Goal: Task Accomplishment & Management: Use online tool/utility

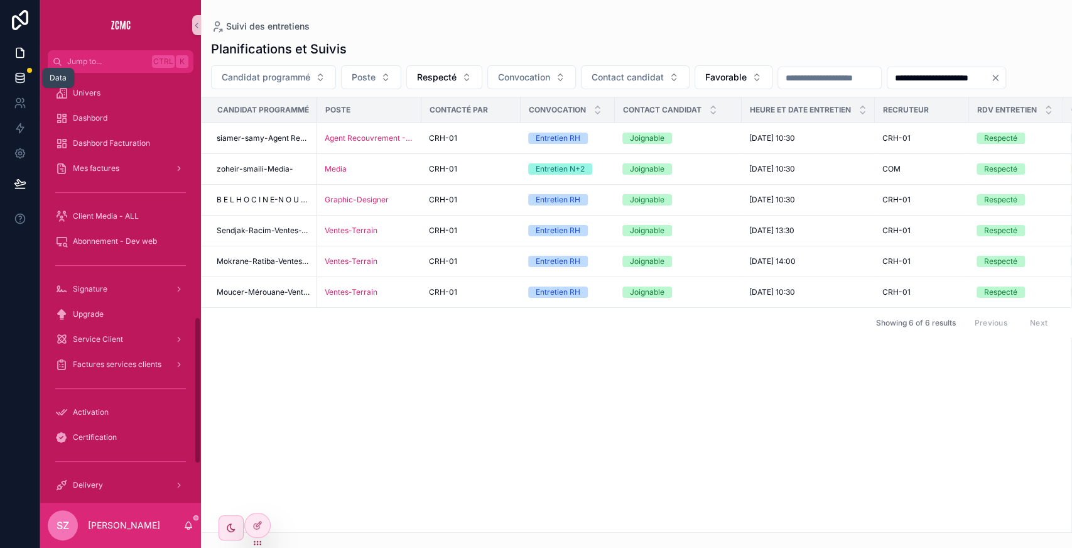
scroll to position [710, 0]
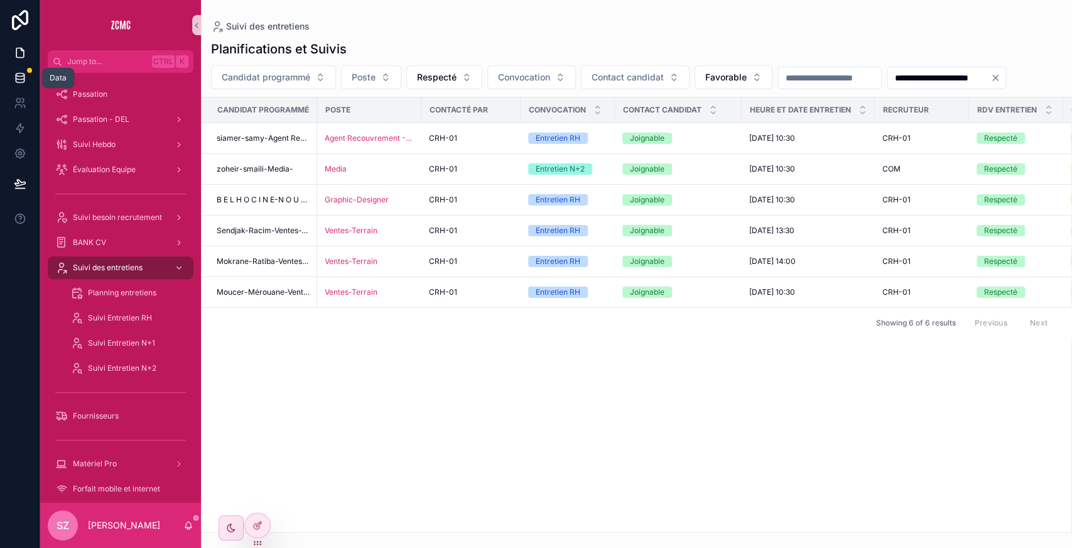
click at [20, 85] on link at bounding box center [20, 77] width 40 height 25
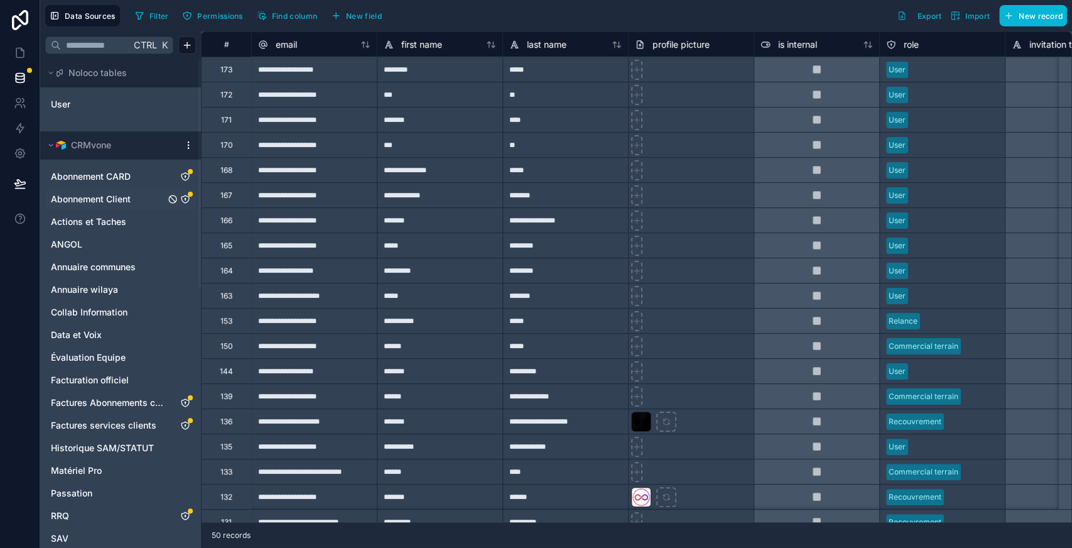
click at [105, 198] on span "Abonnement Client" at bounding box center [91, 199] width 80 height 13
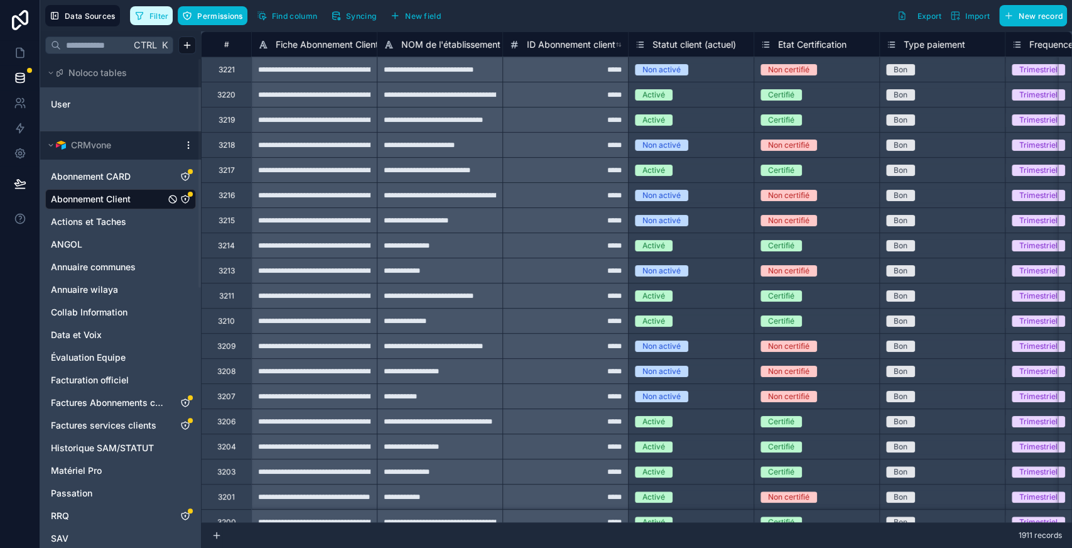
click at [149, 14] on span "Filter" at bounding box center [158, 15] width 19 height 9
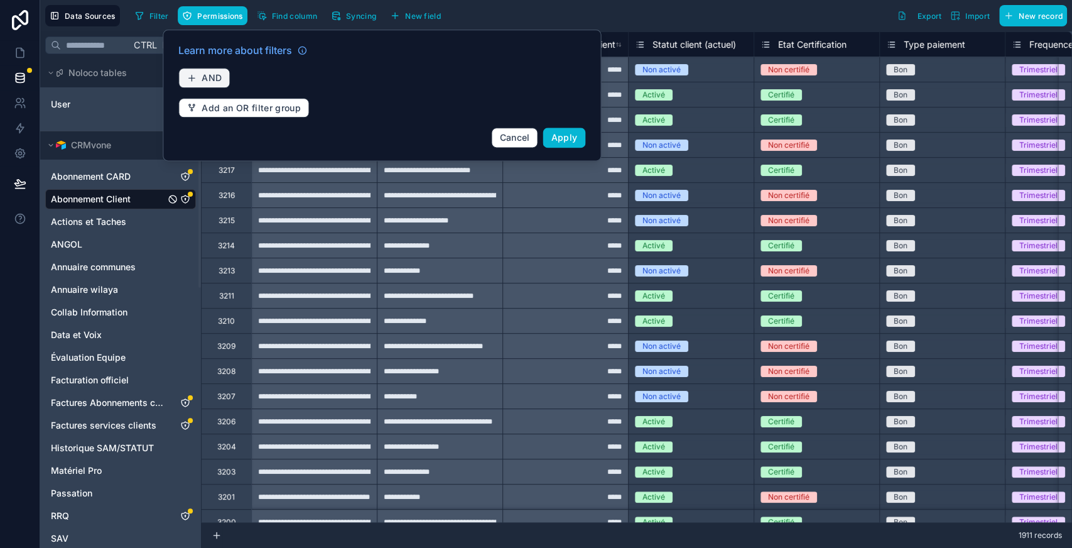
click at [216, 73] on span "AND" at bounding box center [212, 77] width 20 height 11
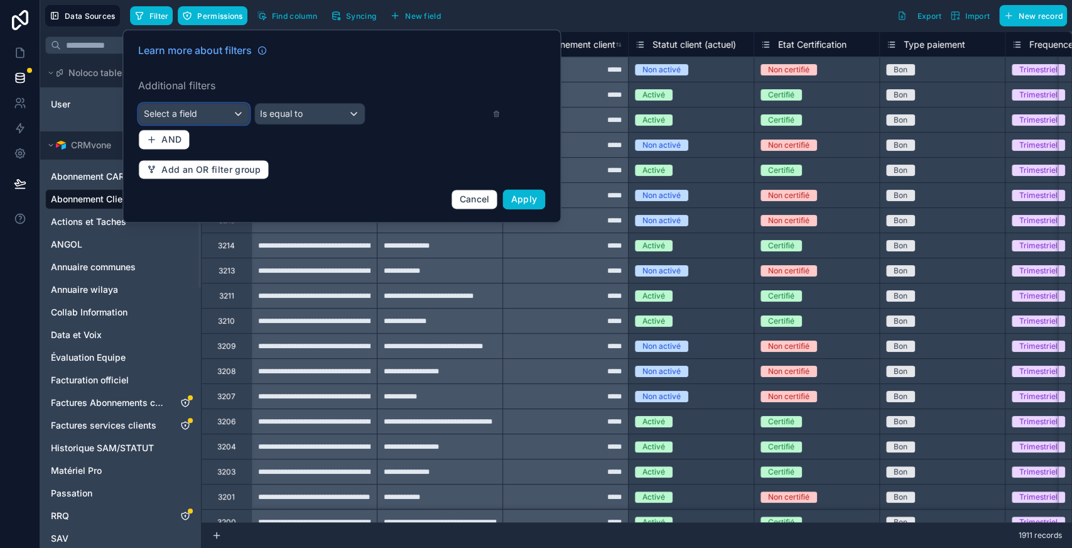
click at [194, 113] on span "Select a field" at bounding box center [170, 113] width 53 height 11
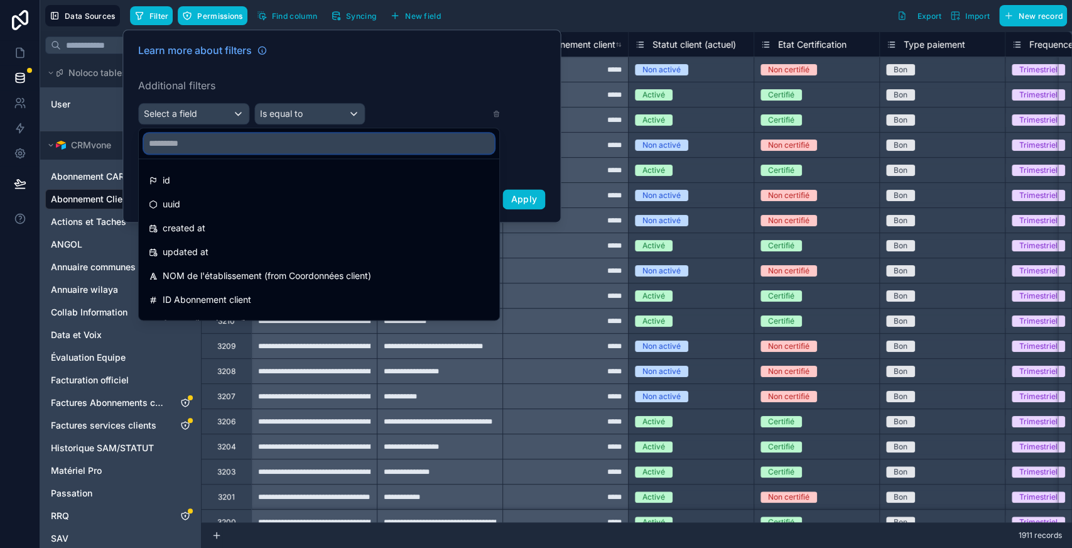
click at [194, 146] on input "text" at bounding box center [319, 143] width 350 height 20
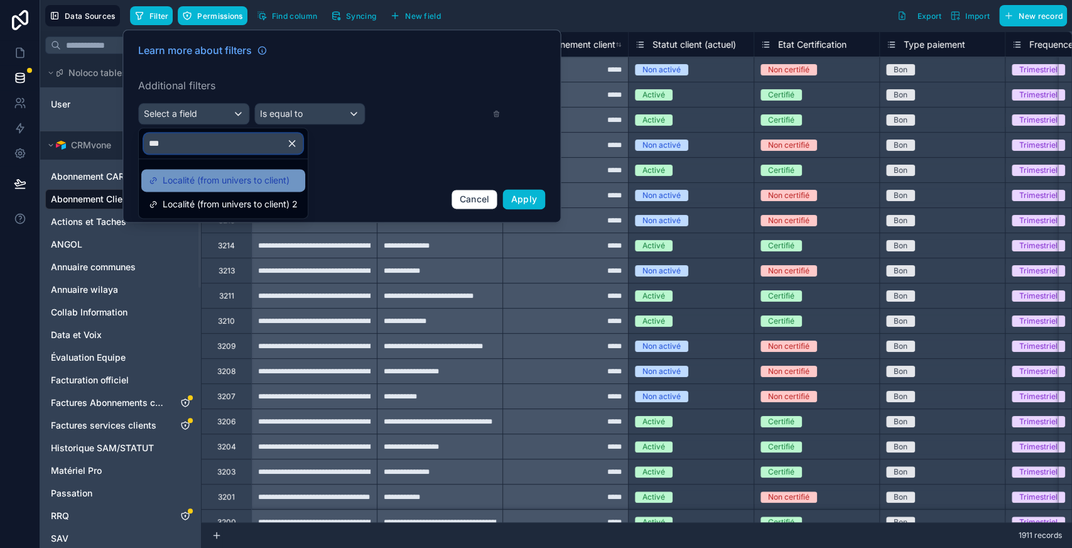
type input "***"
click at [196, 180] on span "Localité (from univers to client)" at bounding box center [226, 180] width 127 height 15
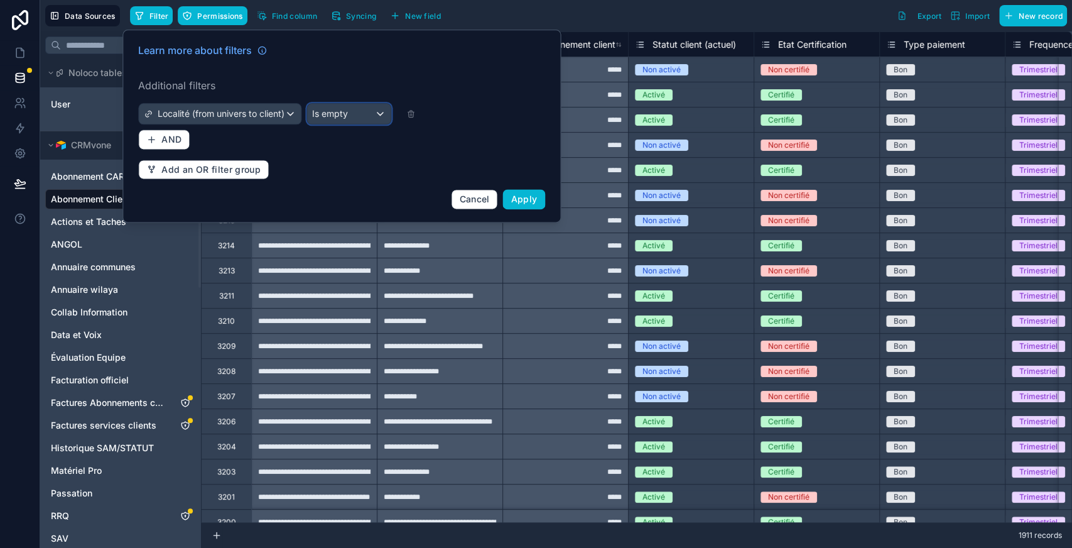
click at [321, 116] on span "Is empty" at bounding box center [330, 113] width 36 height 13
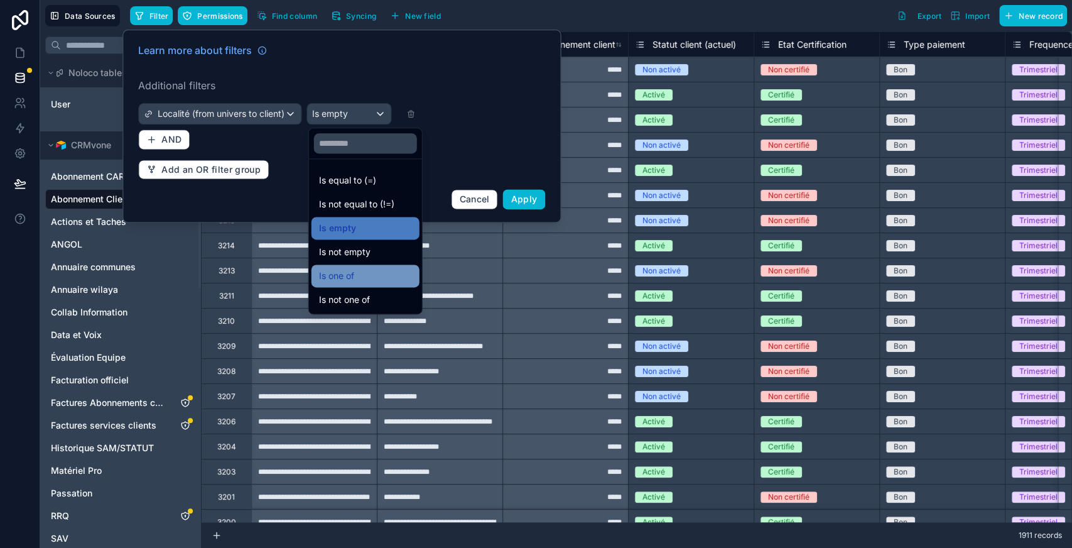
click at [352, 278] on span "Is one of" at bounding box center [336, 275] width 35 height 15
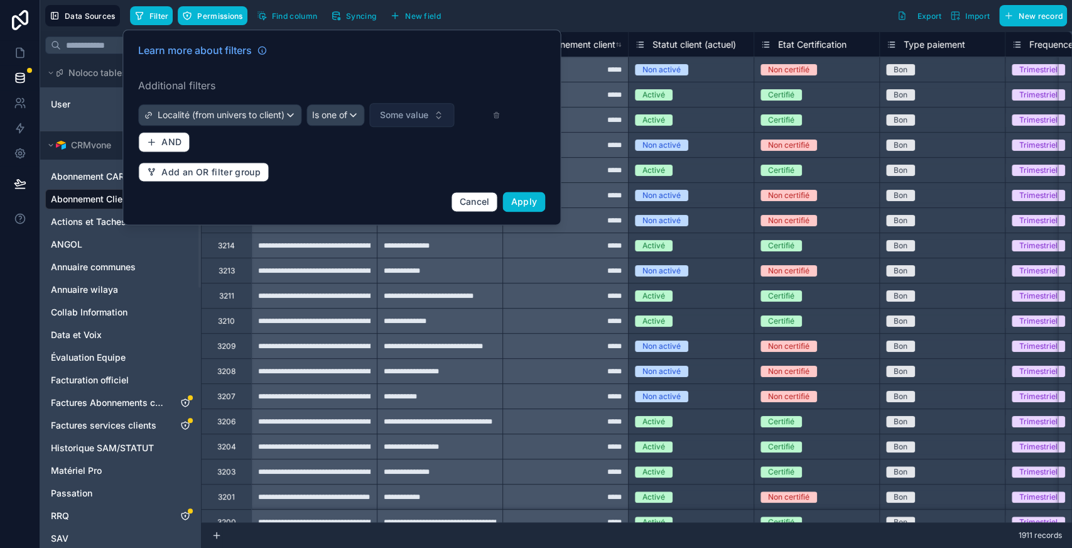
click at [418, 114] on span "Some value" at bounding box center [404, 115] width 48 height 13
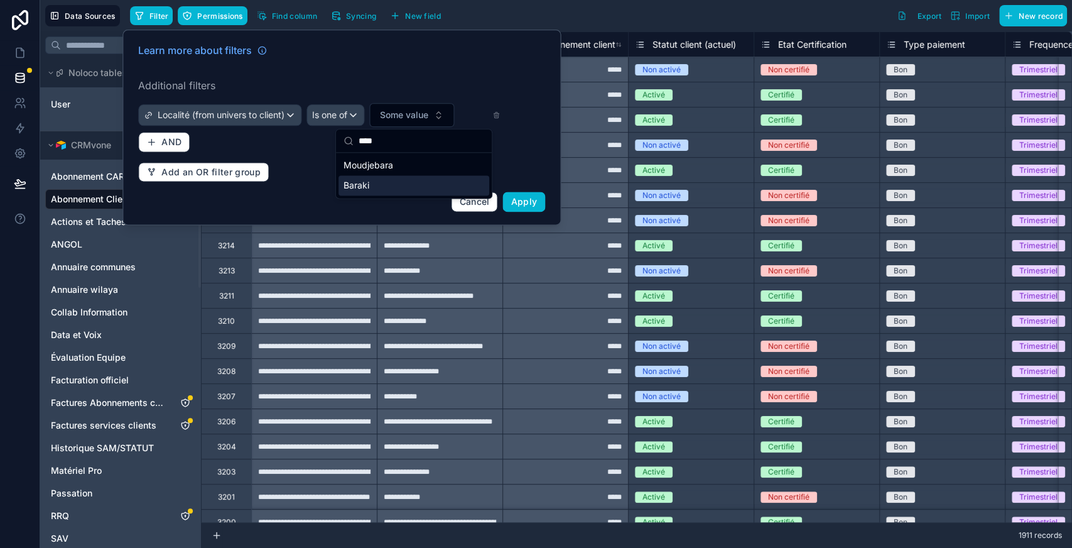
type input "****"
click at [378, 193] on div "Baraki" at bounding box center [414, 185] width 151 height 20
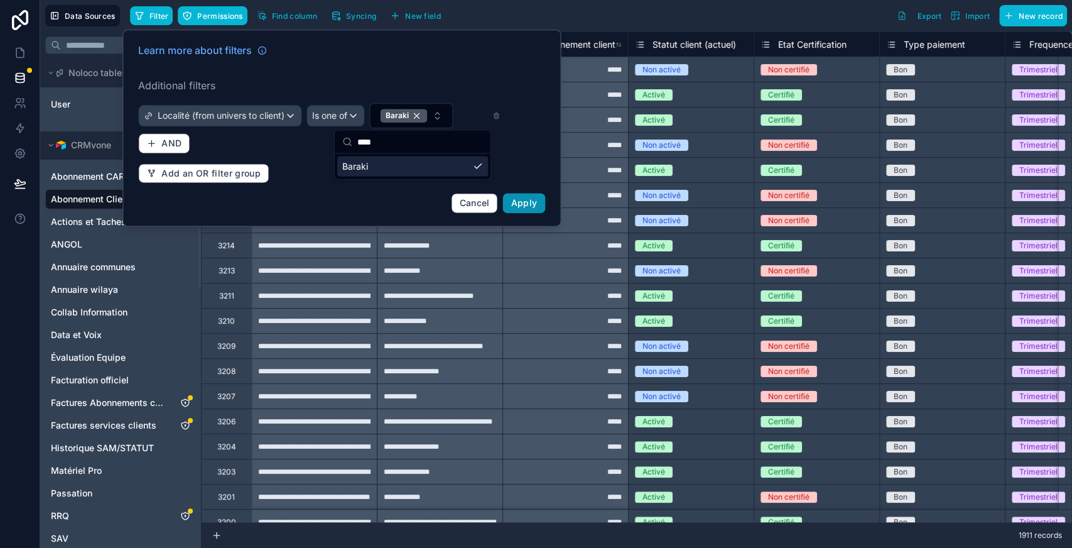
click at [524, 197] on span "Apply" at bounding box center [524, 202] width 26 height 11
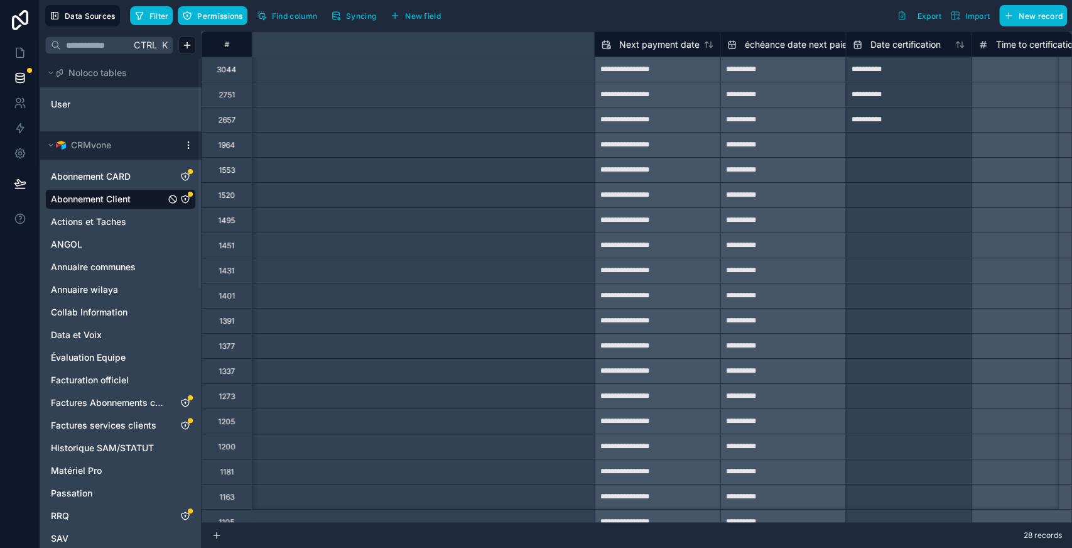
scroll to position [0, 1991]
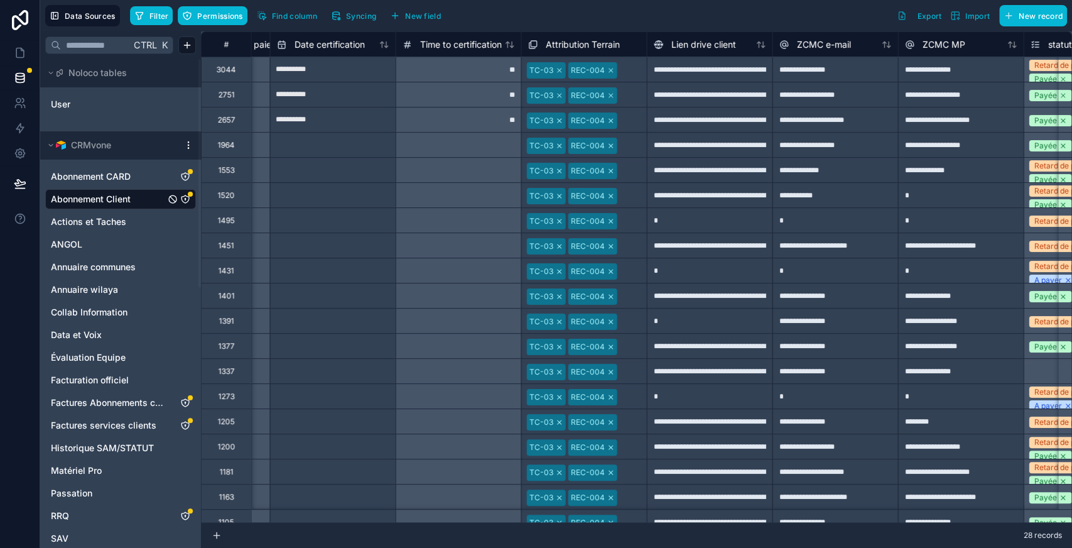
click at [629, 72] on div at bounding box center [630, 70] width 19 height 13
click at [625, 64] on div at bounding box center [630, 70] width 17 height 13
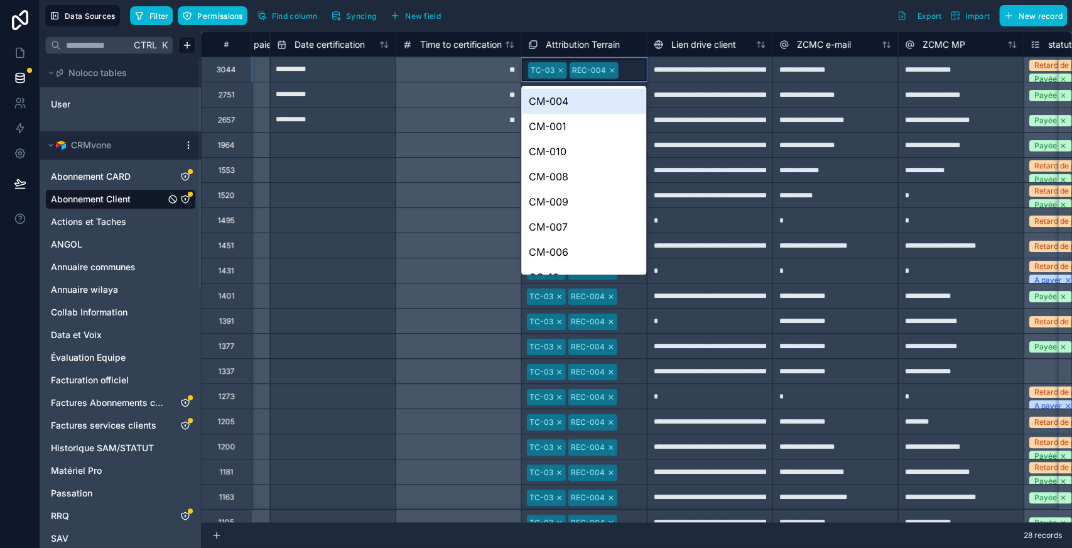
type input "**"
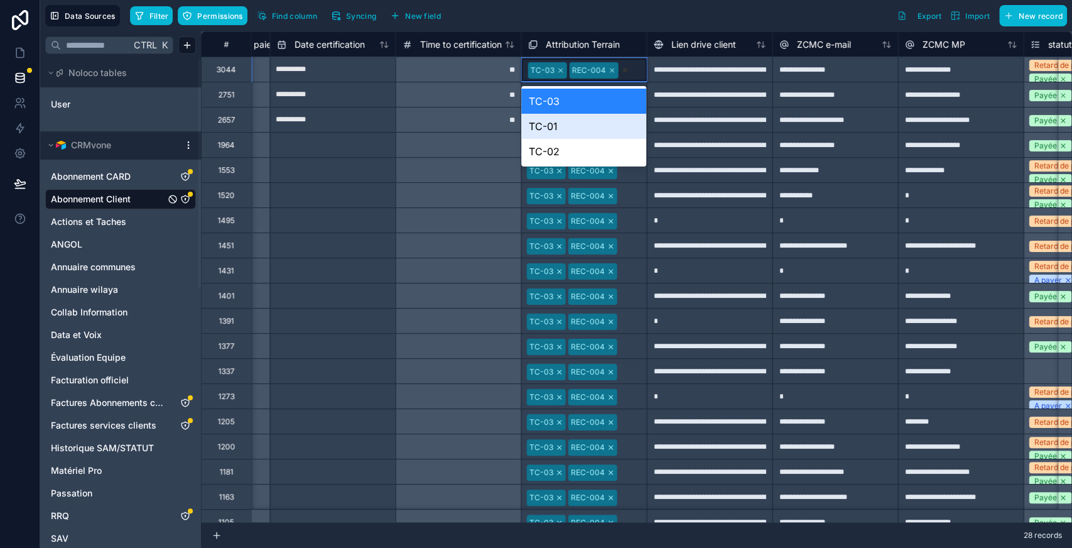
click at [575, 127] on div "TC-01" at bounding box center [583, 126] width 125 height 25
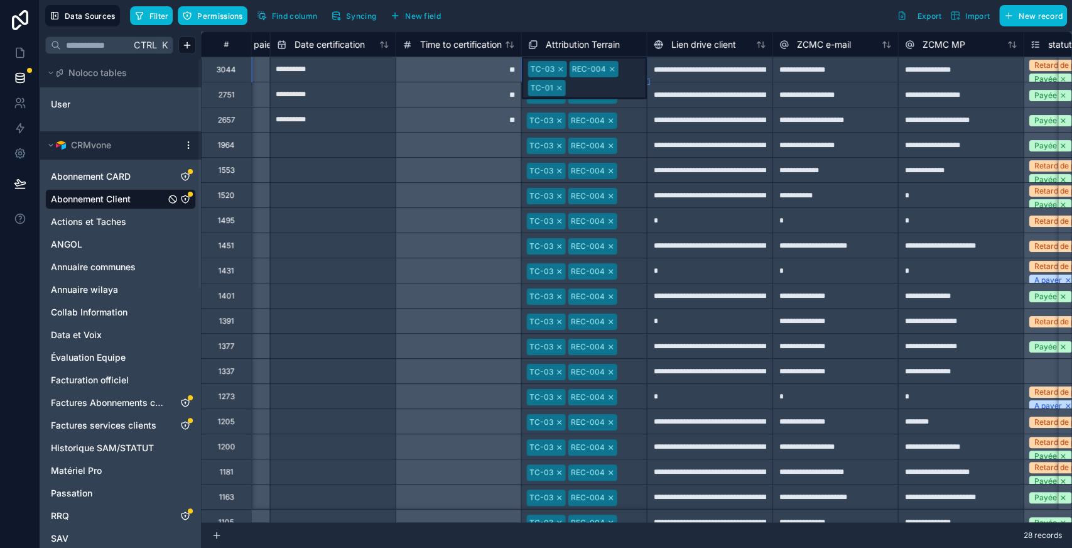
click at [629, 70] on div "TC-03 REC-004 TC-01" at bounding box center [584, 69] width 125 height 24
click at [624, 126] on div "TC-03 REC-004" at bounding box center [584, 120] width 125 height 20
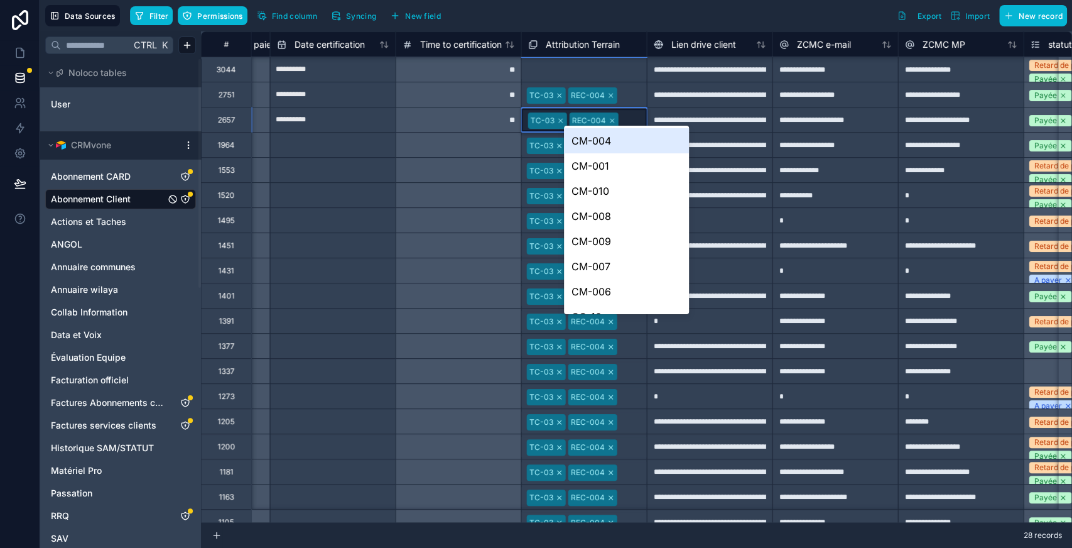
click at [556, 68] on div "Select a Attribution Terrain" at bounding box center [575, 70] width 95 height 10
click at [548, 73] on div "Select a Attribution Terrain" at bounding box center [575, 70] width 95 height 10
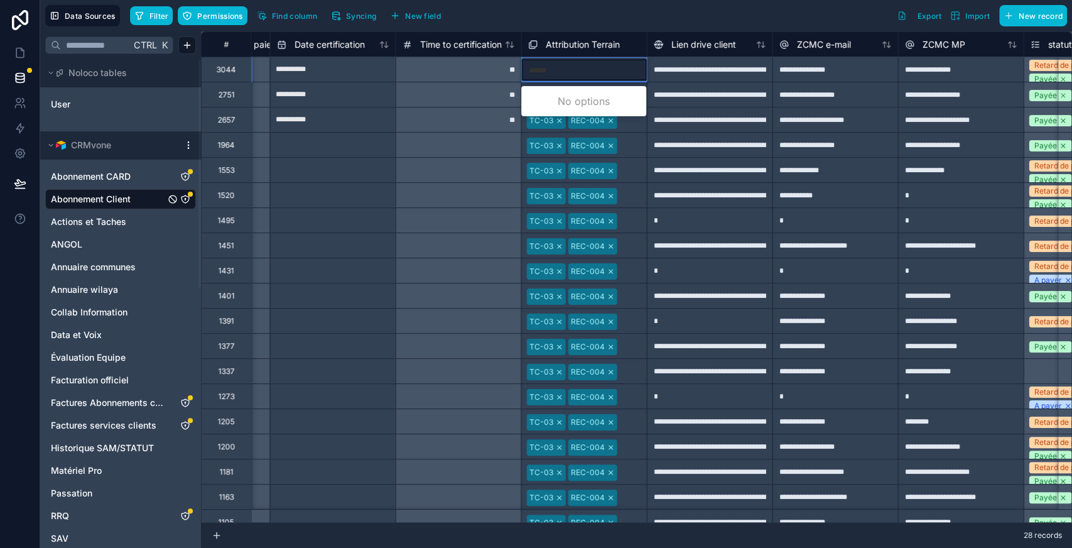
type input "*******"
click at [557, 97] on div "REC-004" at bounding box center [583, 101] width 125 height 25
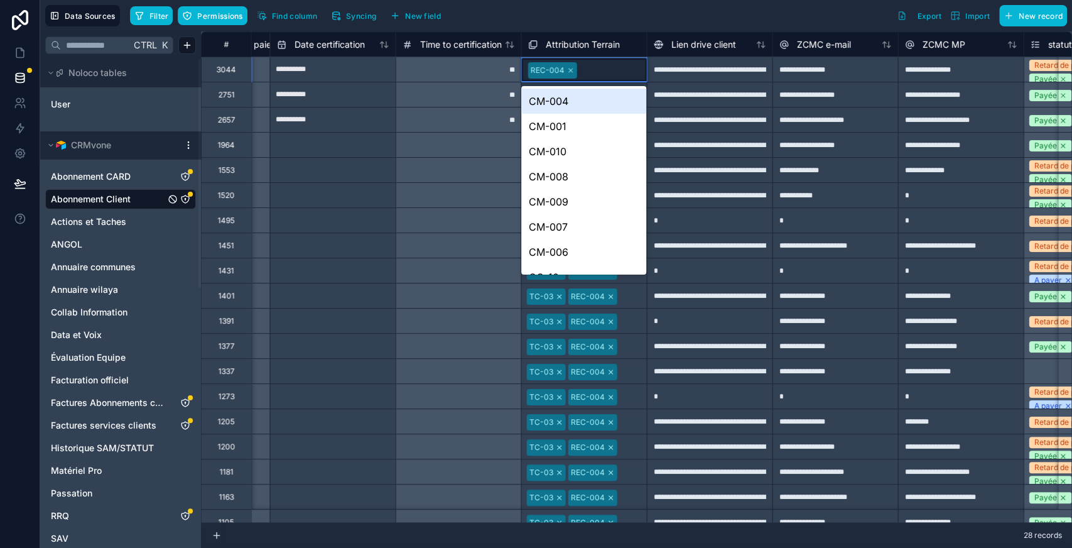
click at [608, 68] on div at bounding box center [610, 70] width 58 height 13
type input "***"
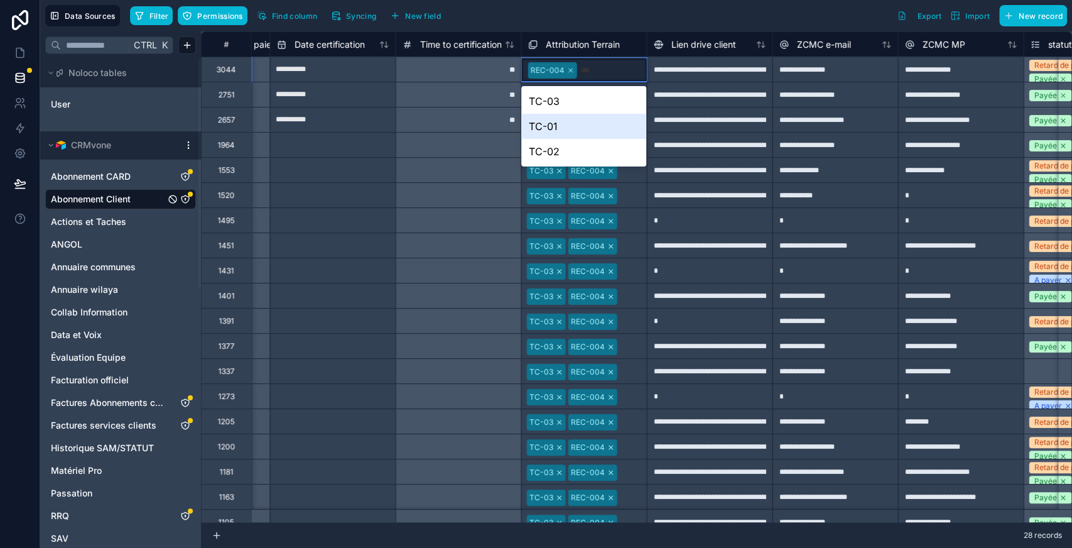
click at [543, 132] on div "TC-01" at bounding box center [583, 126] width 125 height 25
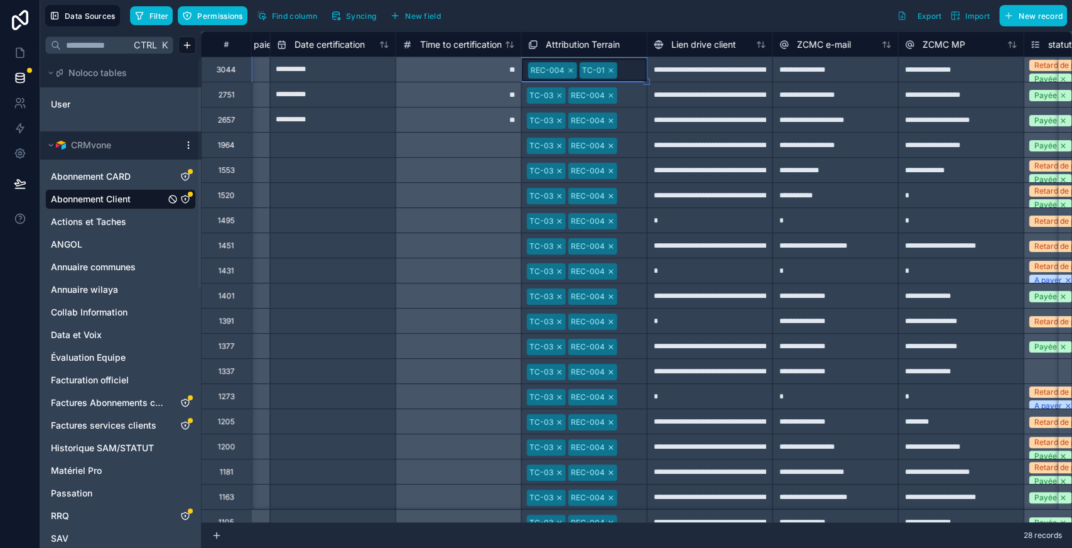
click at [642, 87] on div "TC-03 REC-004" at bounding box center [584, 95] width 125 height 20
click at [643, 62] on div "REC-004 TC-01" at bounding box center [584, 70] width 125 height 20
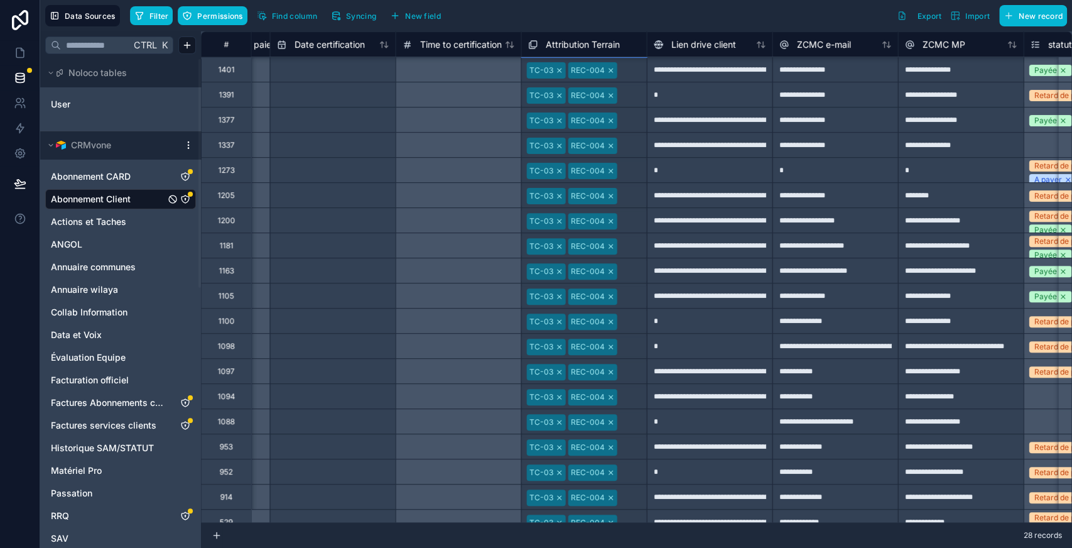
scroll to position [250, 1991]
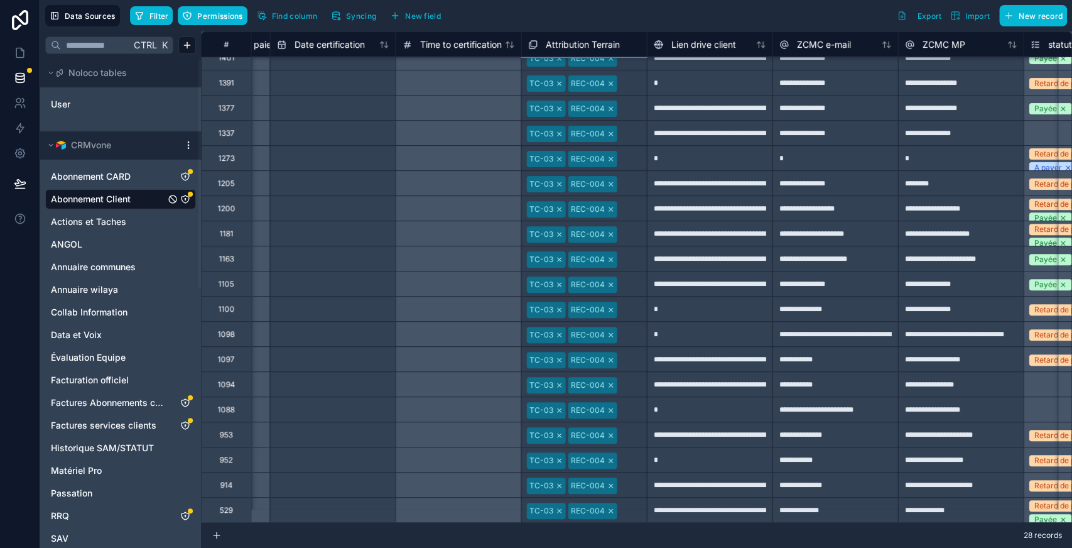
drag, startPoint x: 647, startPoint y: 80, endPoint x: 617, endPoint y: 500, distance: 420.6
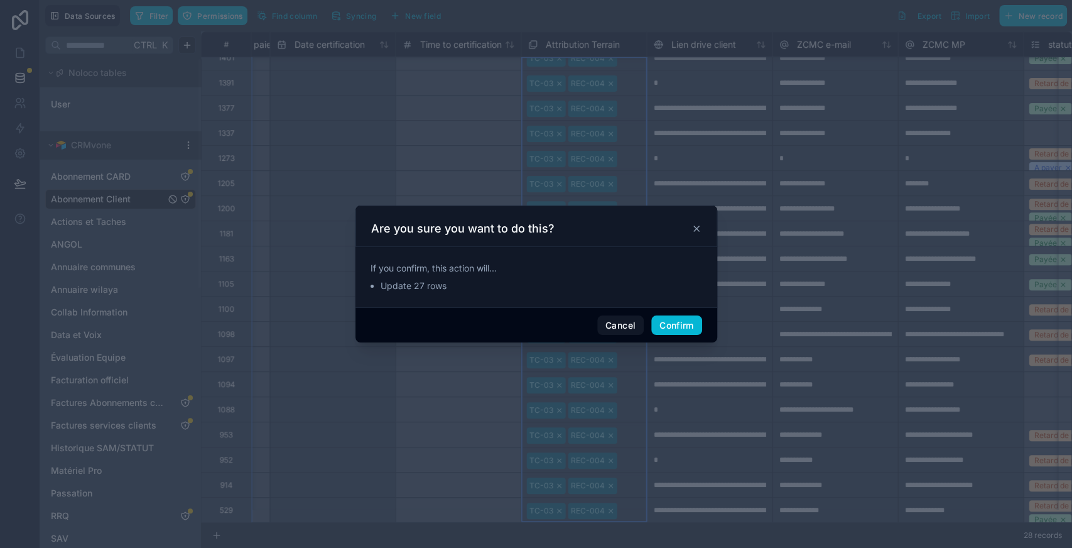
type input "**********"
click at [666, 320] on button "Confirm" at bounding box center [676, 325] width 50 height 20
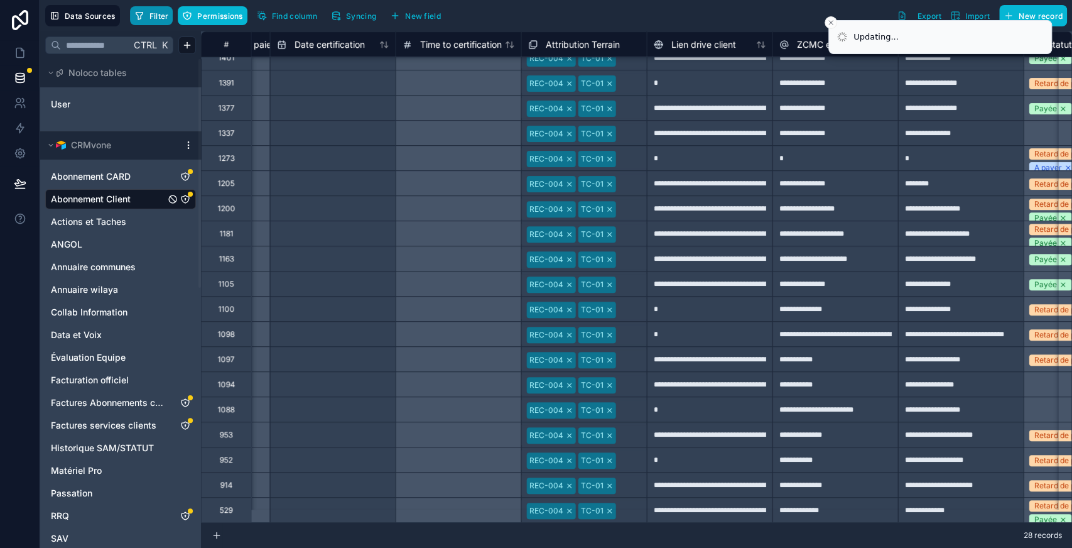
type input "**********"
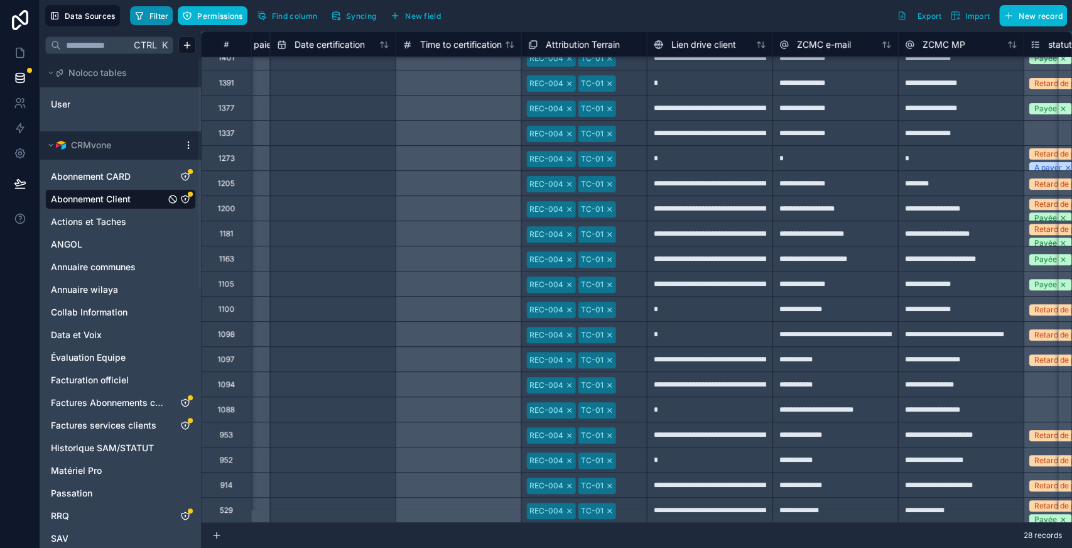
click at [151, 13] on span "Filter" at bounding box center [158, 15] width 19 height 9
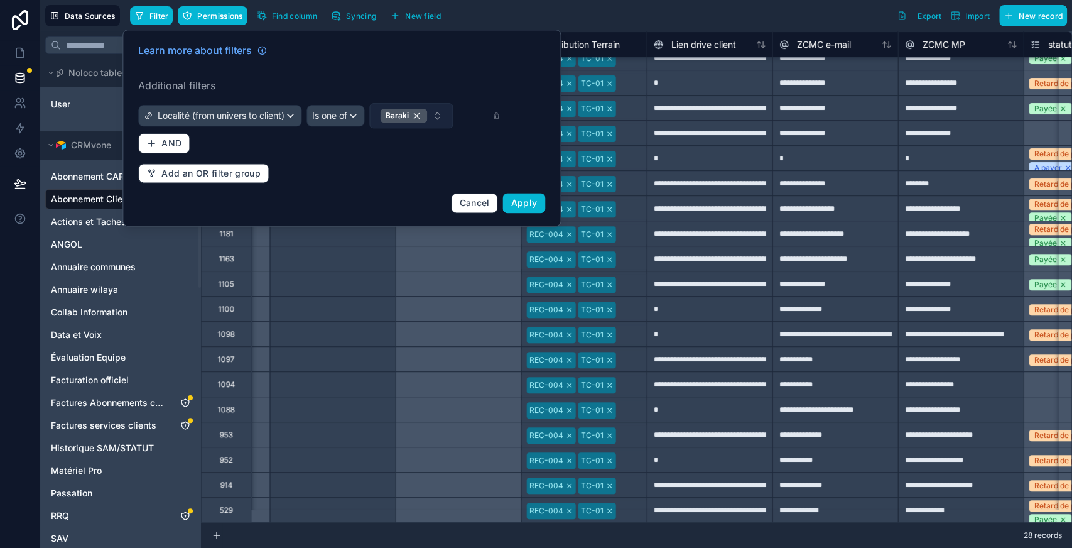
click at [433, 119] on button "Baraki" at bounding box center [411, 115] width 84 height 25
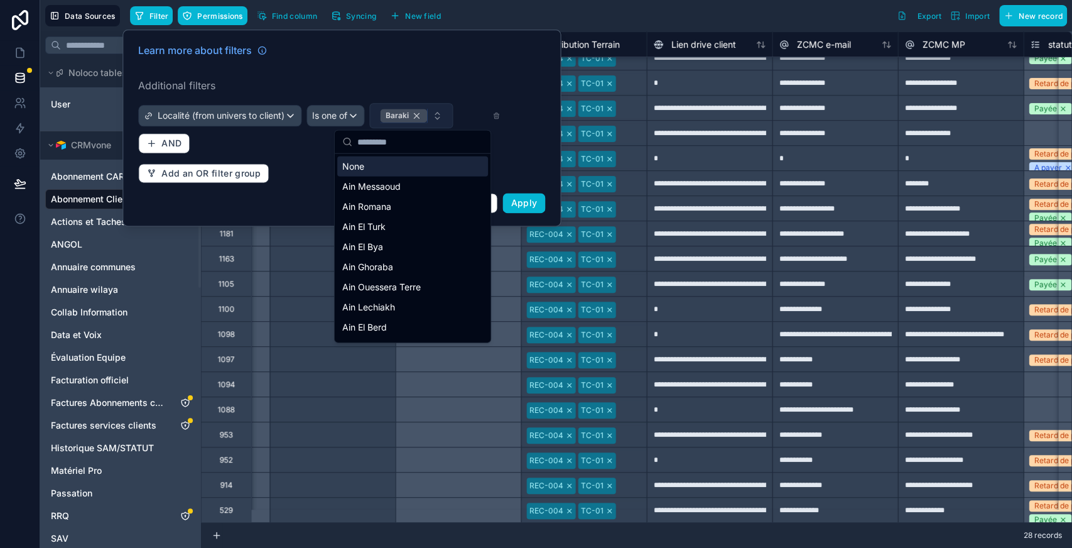
click at [419, 118] on div "Baraki" at bounding box center [403, 116] width 47 height 14
click at [387, 143] on input "text" at bounding box center [422, 140] width 126 height 23
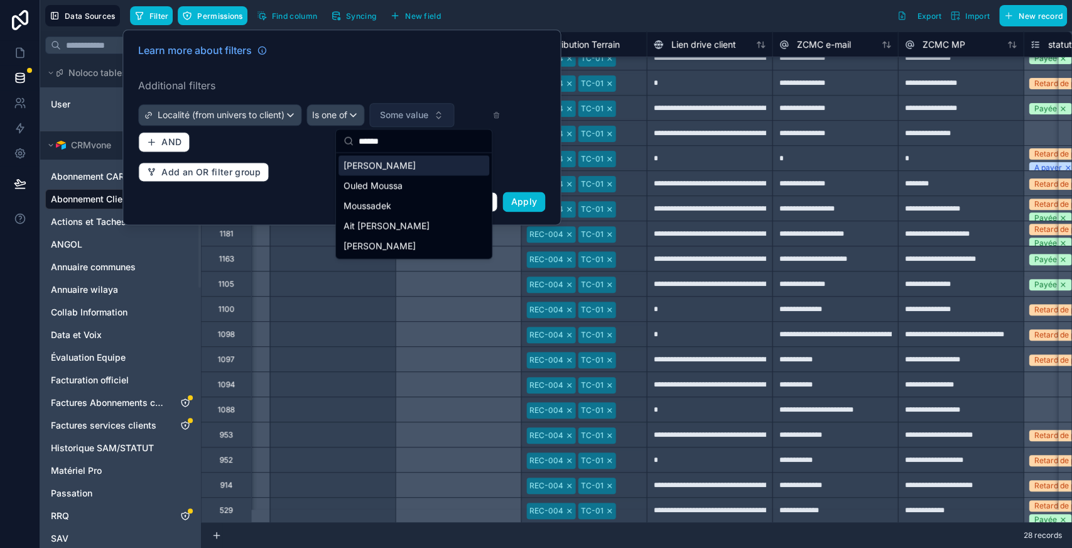
type input "******"
click at [377, 162] on span "[PERSON_NAME]" at bounding box center [380, 165] width 72 height 13
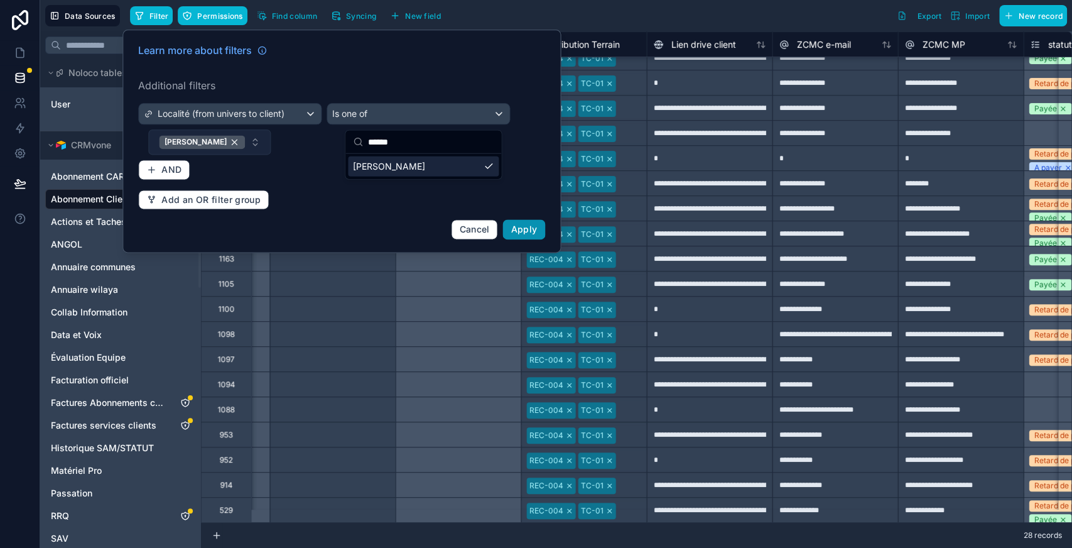
click at [529, 224] on span "Apply" at bounding box center [524, 229] width 26 height 11
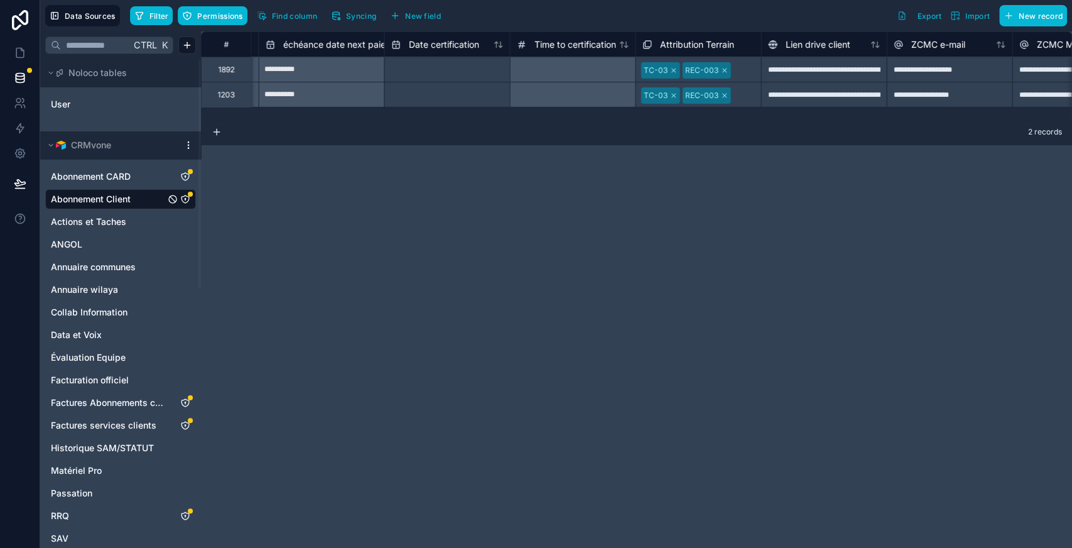
scroll to position [0, 1882]
click at [732, 68] on div at bounding box center [740, 70] width 18 height 13
click at [705, 70] on div "Select a Attribution Terrain" at bounding box center [686, 70] width 95 height 10
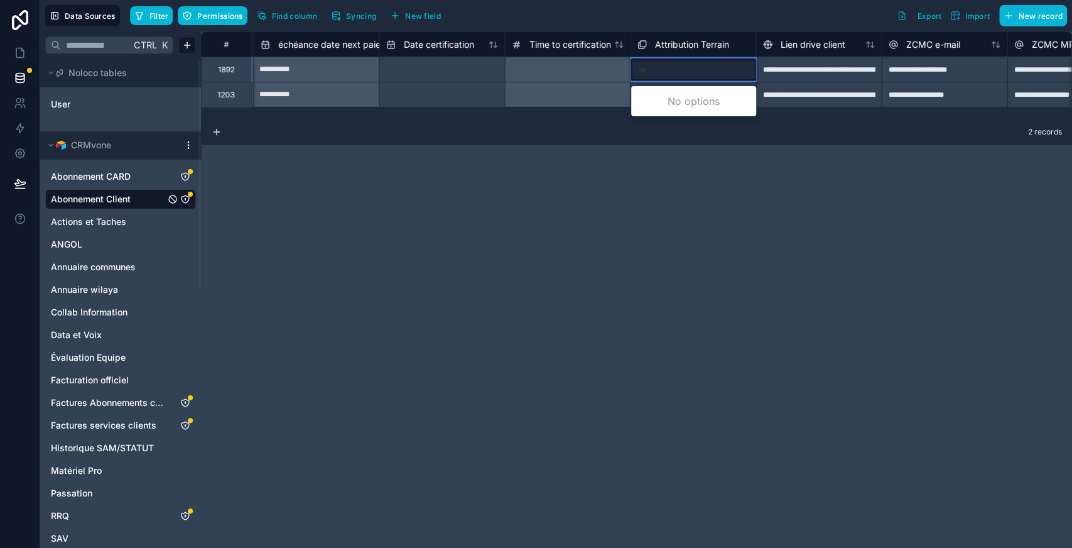
type input "****"
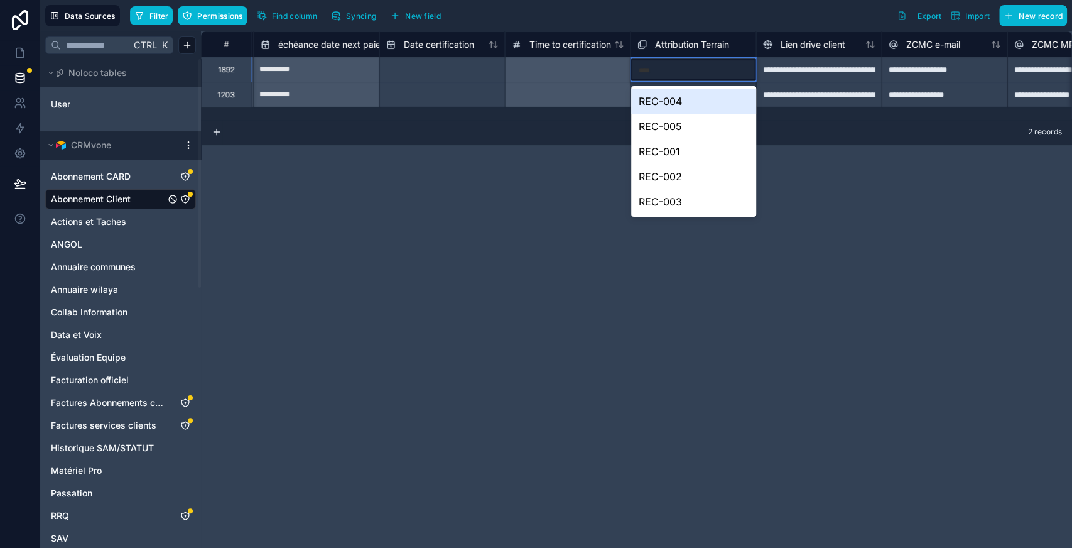
click at [664, 100] on div "REC-004" at bounding box center [693, 101] width 125 height 25
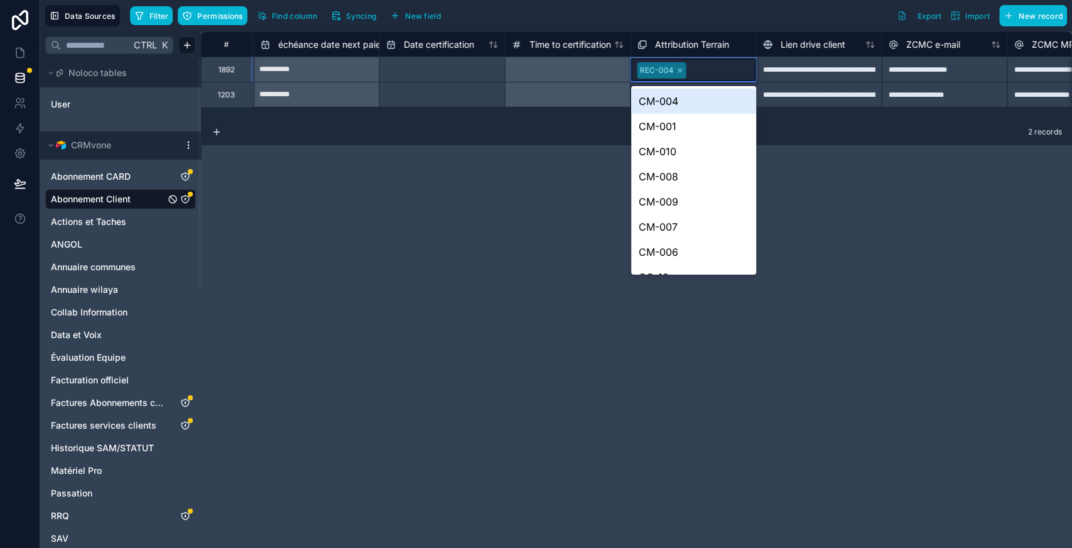
click at [722, 75] on div "REC-004" at bounding box center [693, 69] width 125 height 23
type input "**"
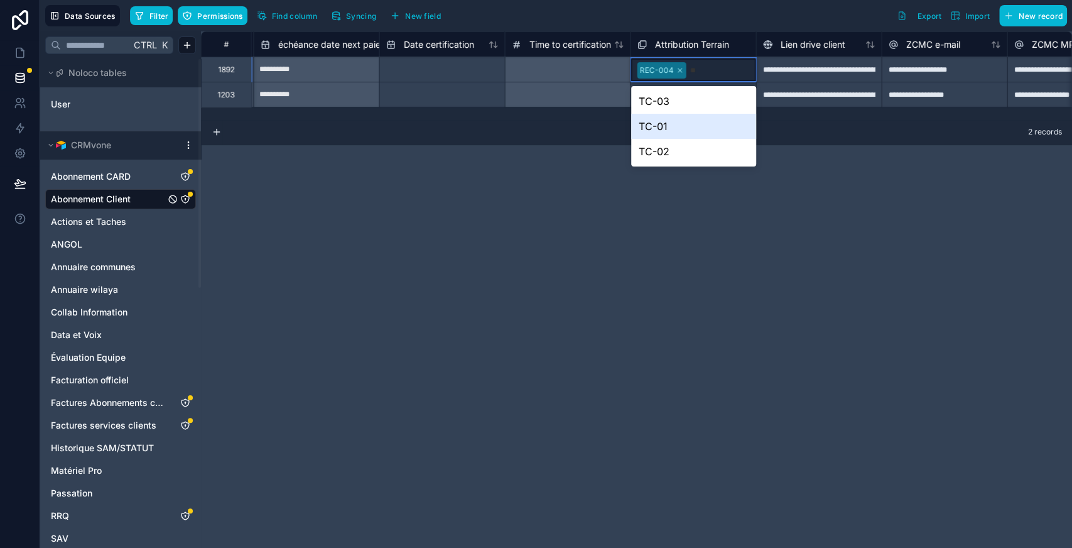
click at [685, 136] on div "TC-01" at bounding box center [693, 126] width 125 height 25
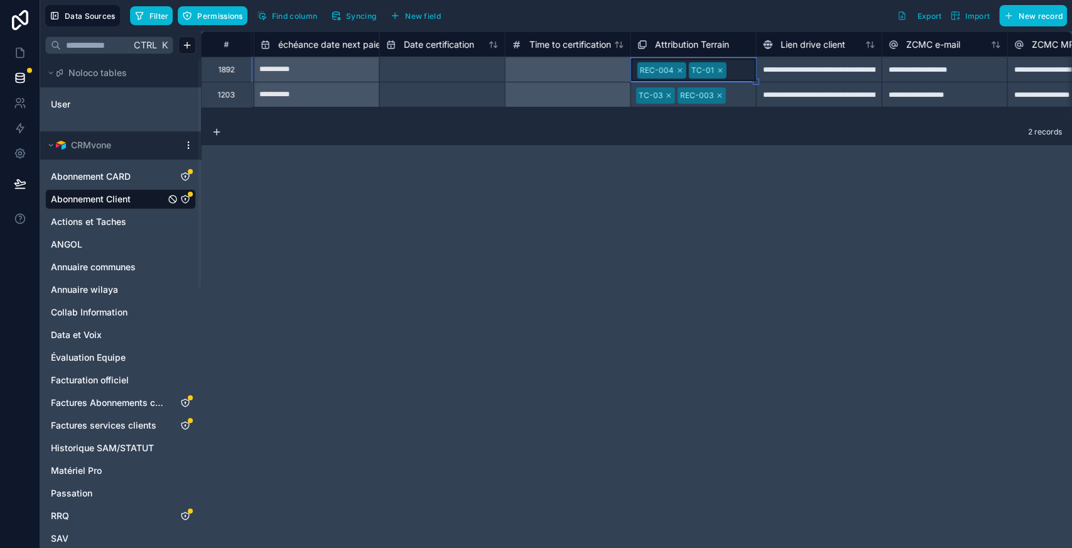
drag, startPoint x: 757, startPoint y: 80, endPoint x: 754, endPoint y: 104, distance: 24.1
click at [733, 102] on div "TC-03 REC-003" at bounding box center [693, 95] width 125 height 23
click at [741, 70] on div at bounding box center [739, 70] width 21 height 13
click at [738, 106] on div "TC-03 REC-003" at bounding box center [693, 94] width 125 height 24
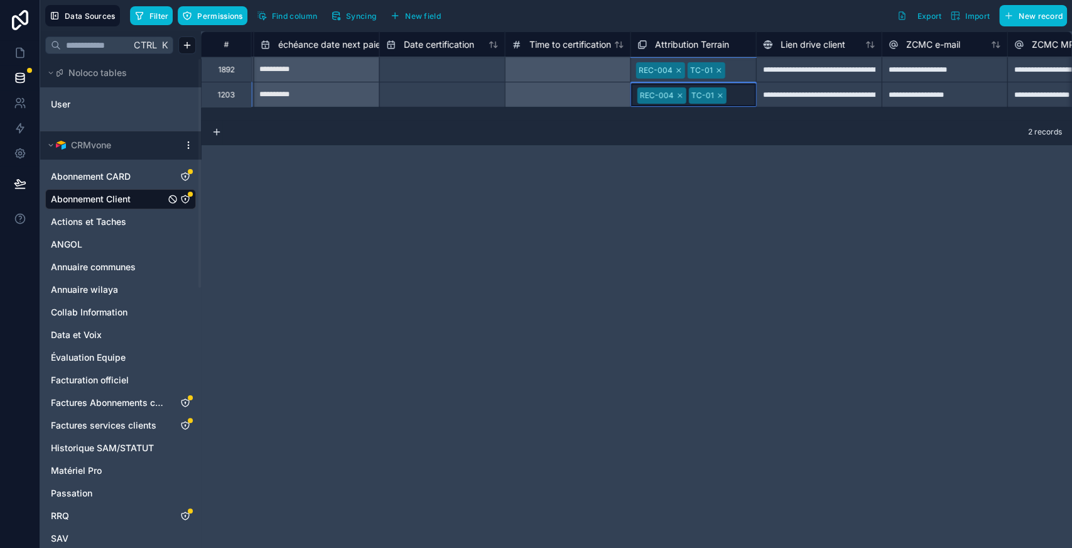
click at [736, 69] on div at bounding box center [739, 70] width 21 height 13
